Goal: Task Accomplishment & Management: Complete application form

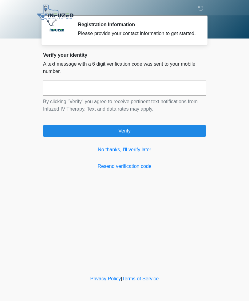
click at [141, 170] on link "Resend verification code" at bounding box center [124, 166] width 163 height 7
click at [159, 85] on div "Verify your identity A text message with a 6 digit verification code was sent t…" at bounding box center [124, 111] width 163 height 118
click at [181, 135] on button "Verify" at bounding box center [124, 131] width 163 height 12
click at [182, 134] on button "Verify" at bounding box center [124, 131] width 163 height 12
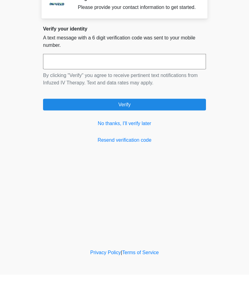
click at [143, 163] on link "Resend verification code" at bounding box center [124, 166] width 163 height 7
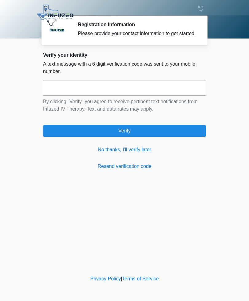
click at [183, 31] on div "Please provide your contact information to get started." at bounding box center [137, 33] width 119 height 7
click at [199, 8] on icon at bounding box center [201, 9] width 6 height 6
click at [200, 3] on div at bounding box center [120, 15] width 185 height 31
click at [202, 11] on icon at bounding box center [201, 9] width 6 height 6
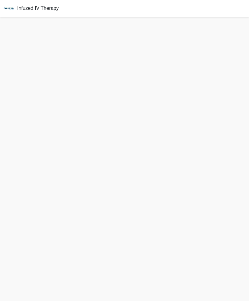
scroll to position [4, 0]
